Goal: Browse casually

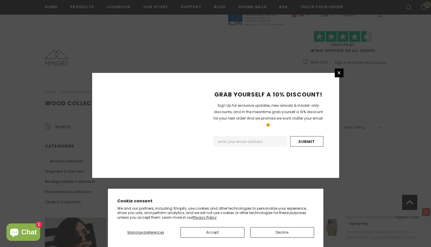
scroll to position [351, 0]
